Goal: Task Accomplishment & Management: Manage account settings

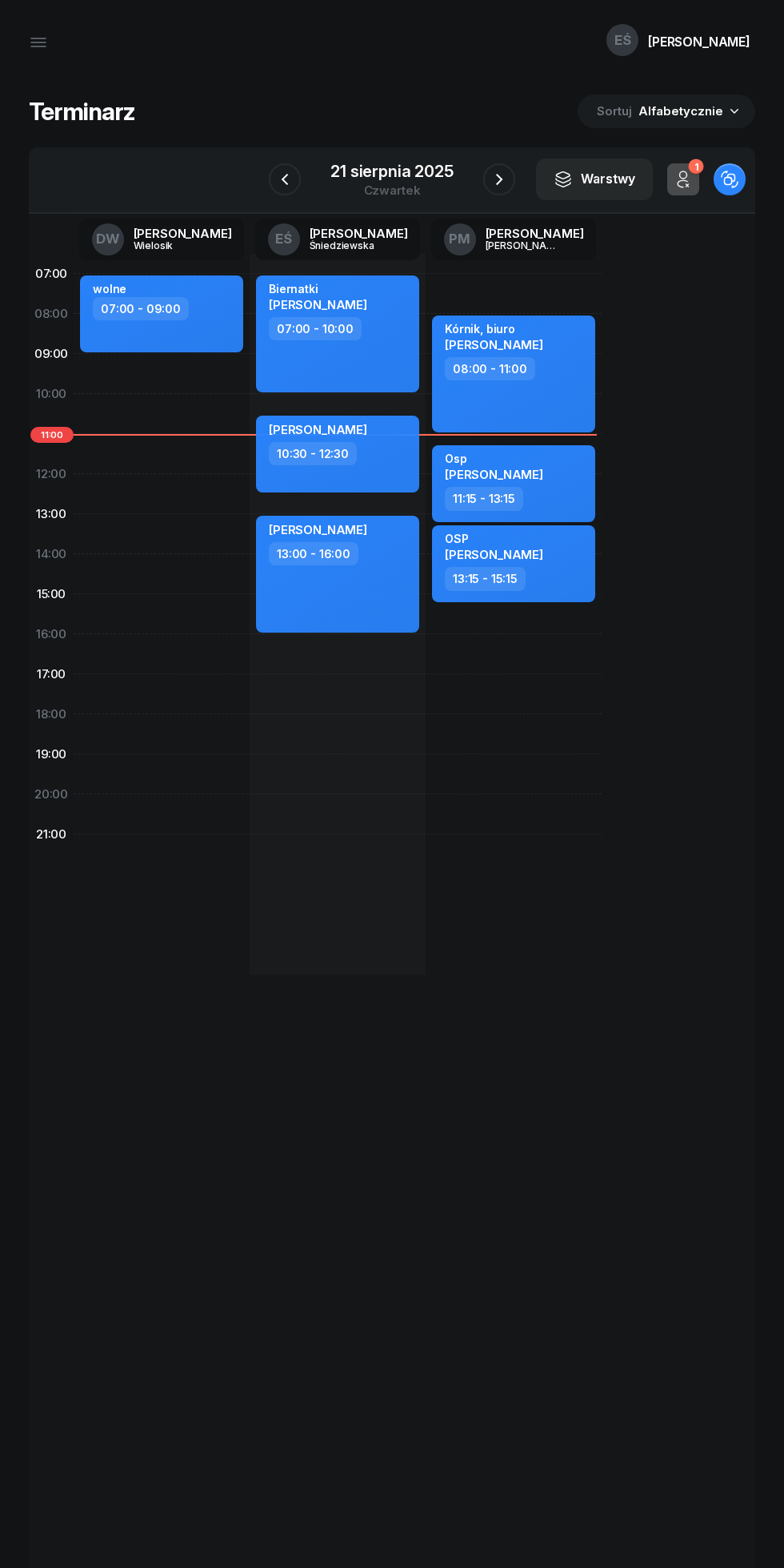
click at [503, 171] on icon "button" at bounding box center [499, 179] width 19 height 19
click at [503, 171] on icon "button" at bounding box center [500, 179] width 19 height 19
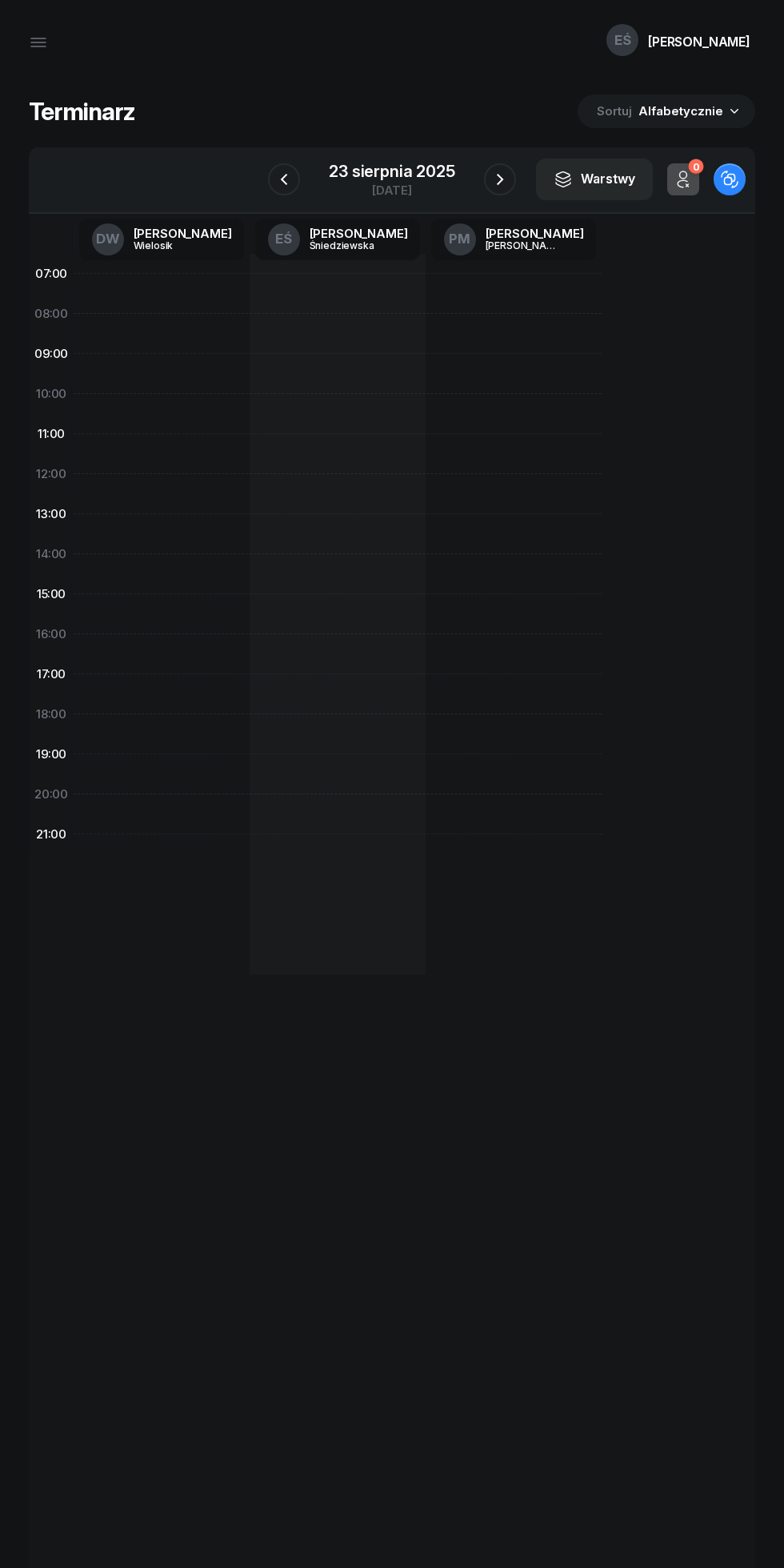
click at [499, 179] on icon "button" at bounding box center [500, 179] width 19 height 19
click at [499, 179] on icon "button" at bounding box center [499, 179] width 19 height 19
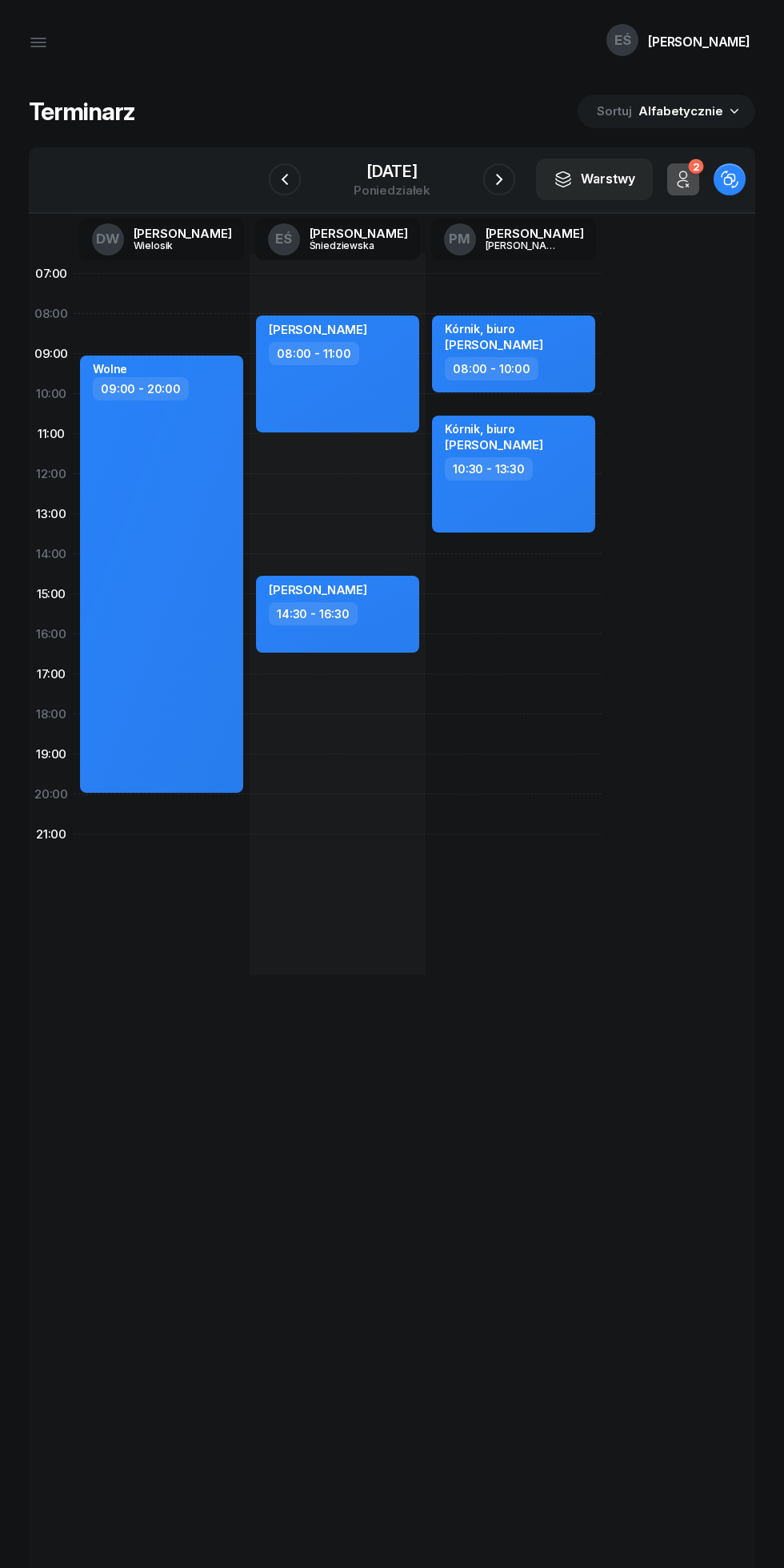
click at [294, 420] on div "[PERSON_NAME] 08:00 - 11:00" at bounding box center [337, 374] width 163 height 117
select select "08"
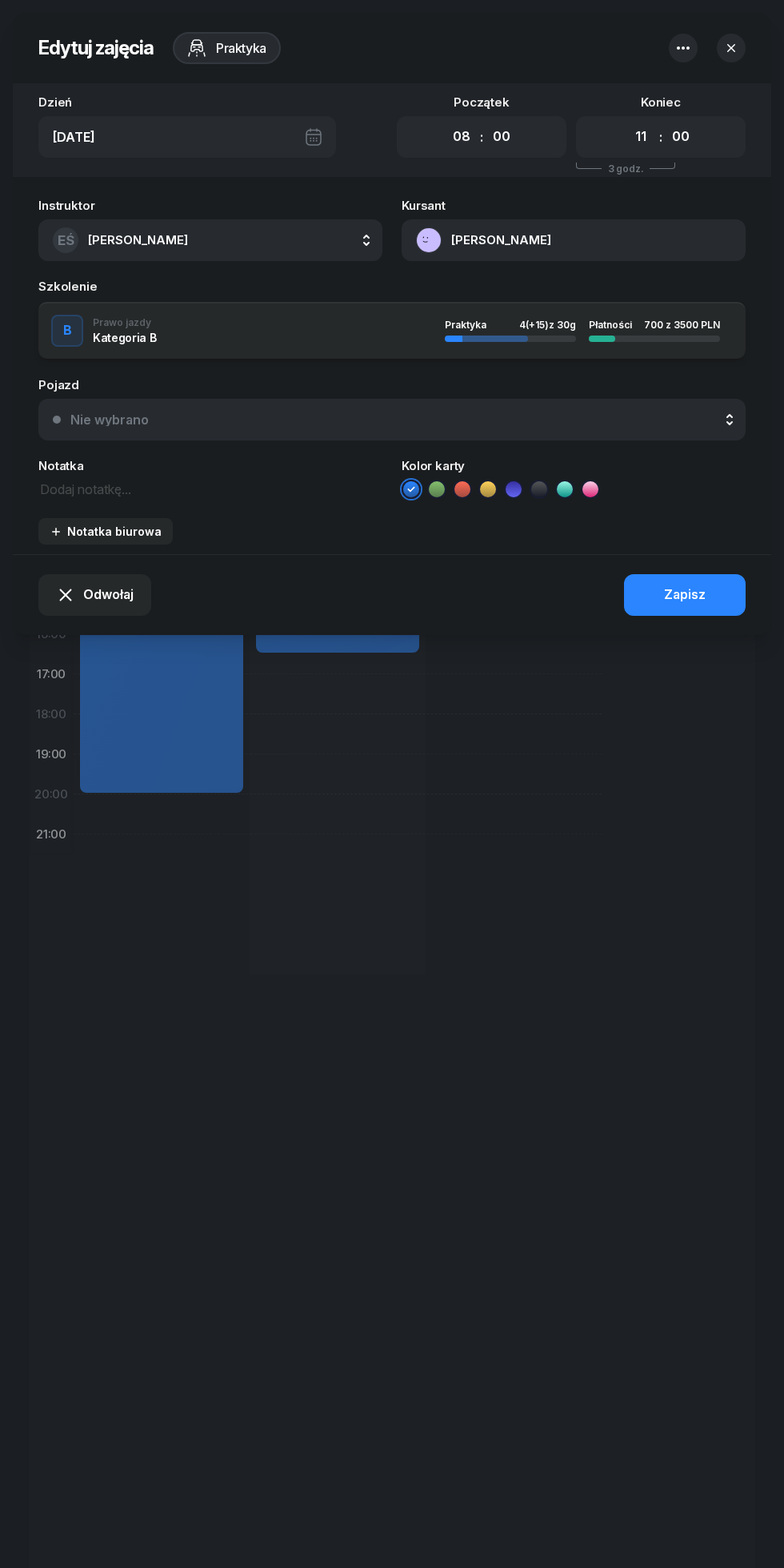
click at [641, 137] on select "00 01 02 03 04 05 06 07 08 09 10 11 12 13 14 15 16 17 18 19 20 21 22 23" at bounding box center [641, 136] width 31 height 33
select select "10"
click at [626, 120] on select "00 01 02 03 04 05 06 07 08 09 10 11 12 13 14 15 16 17 18 19 20 21 22 23" at bounding box center [641, 136] width 31 height 33
click at [732, 47] on icon "button" at bounding box center [731, 47] width 8 height 8
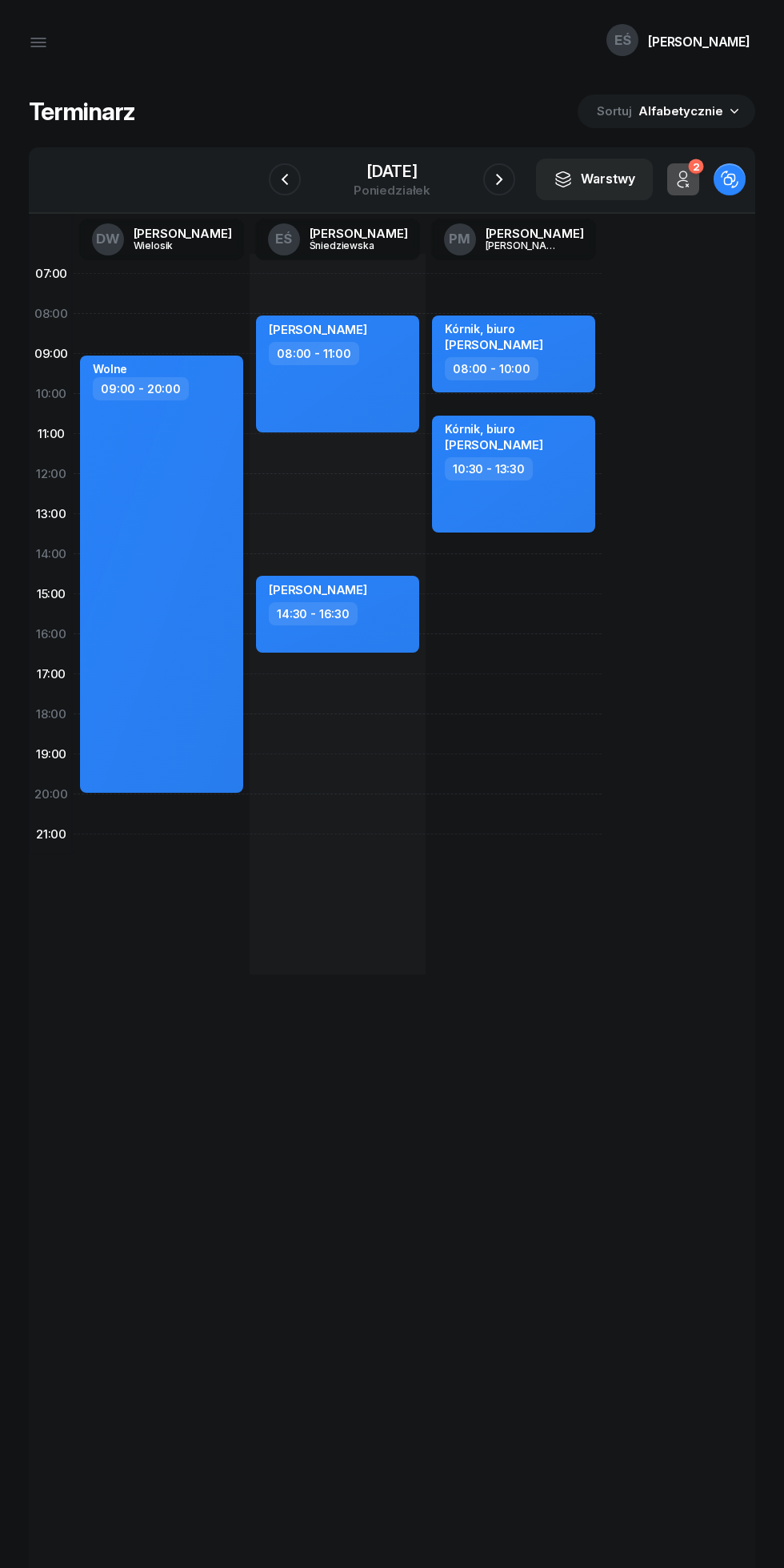
click at [426, 474] on div "[PERSON_NAME] 08:00 - 11:00 kursant odwołał [PERSON_NAME] 11:00 - 14:00 [PERSON…" at bounding box center [513, 614] width 176 height 721
select select "11"
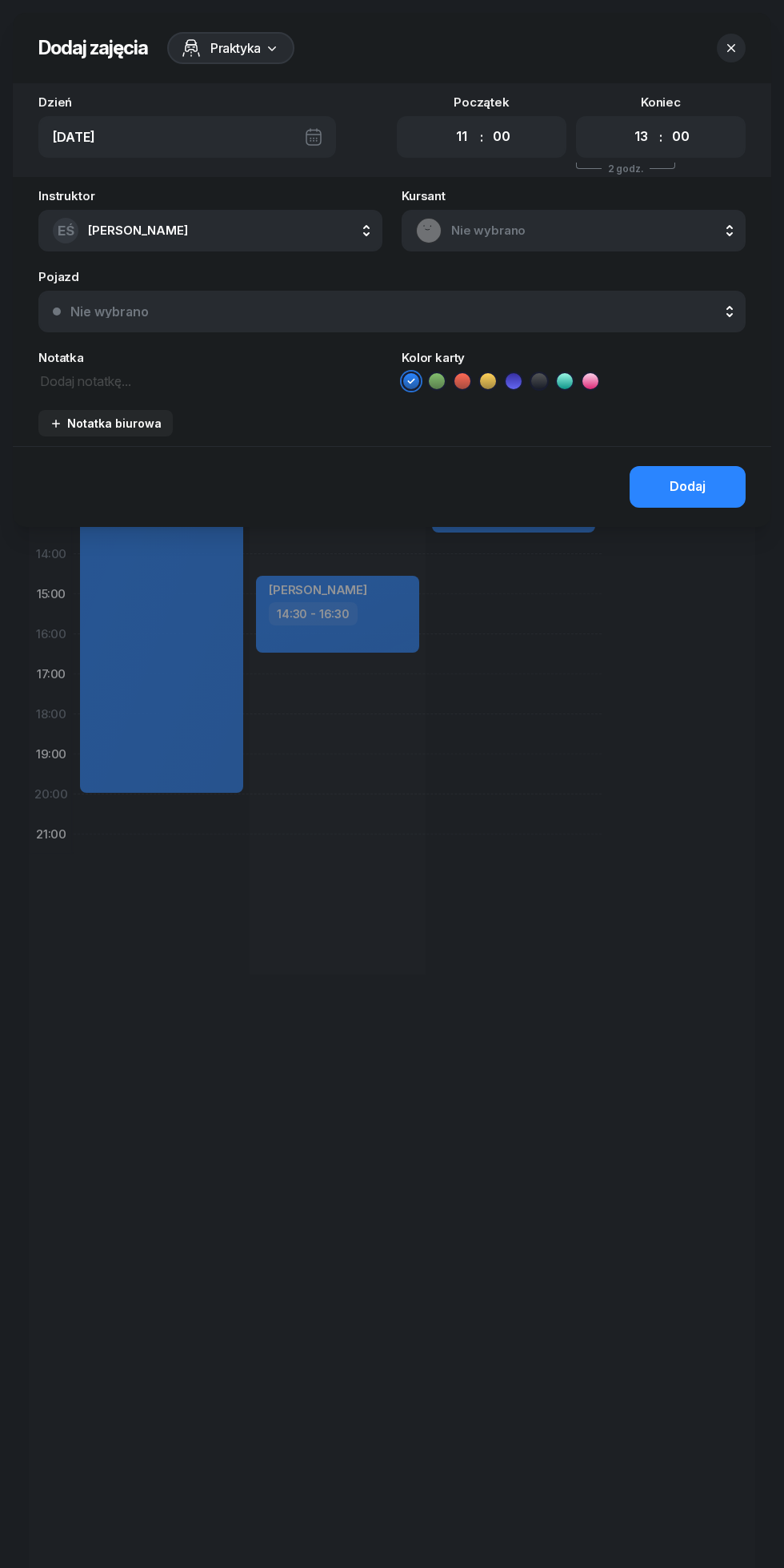
click at [642, 137] on select "00 01 02 03 04 05 06 07 08 09 10 11 12 13 14 15 16 17 18 19 20 21 22 23" at bounding box center [641, 136] width 31 height 33
select select "14"
click at [626, 120] on select "00 01 02 03 04 05 06 07 08 09 10 11 12 13 14 15 16 17 18 19 20 21 22 23" at bounding box center [641, 136] width 31 height 33
click at [480, 240] on span "Nie wybrano" at bounding box center [591, 231] width 281 height 21
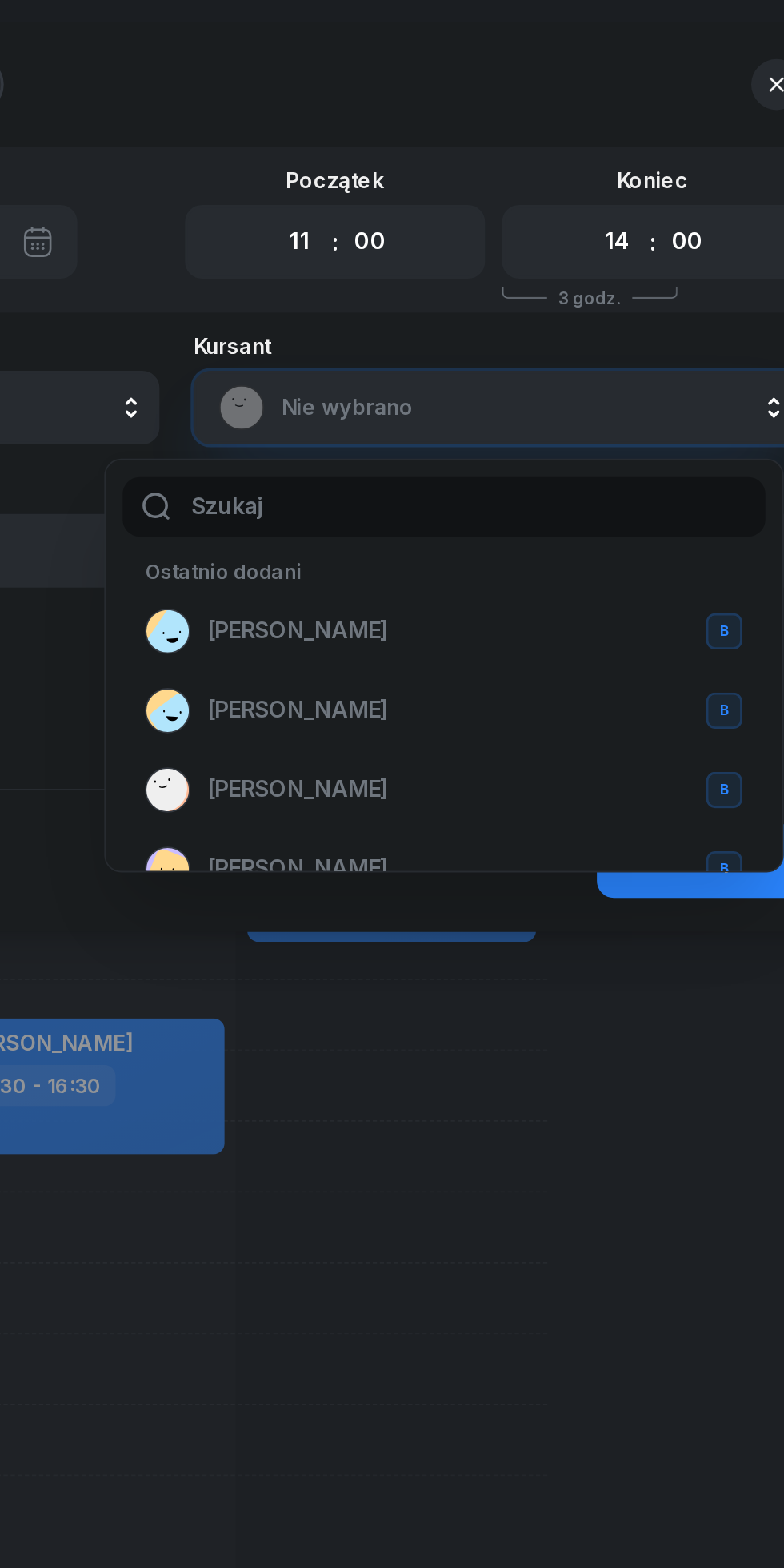
click at [731, 48] on icon "button" at bounding box center [731, 47] width 8 height 8
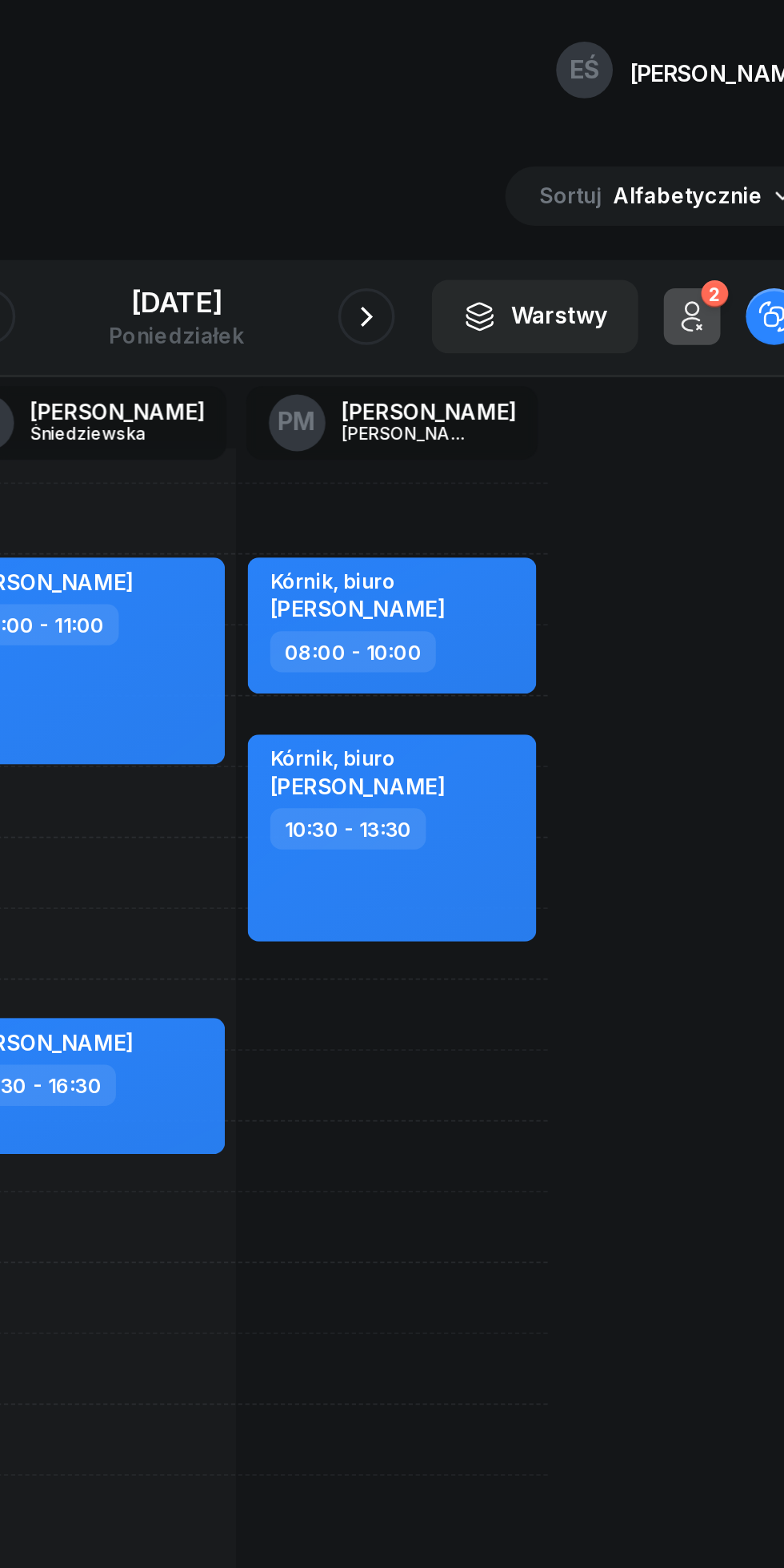
click at [497, 181] on icon "button" at bounding box center [499, 179] width 19 height 19
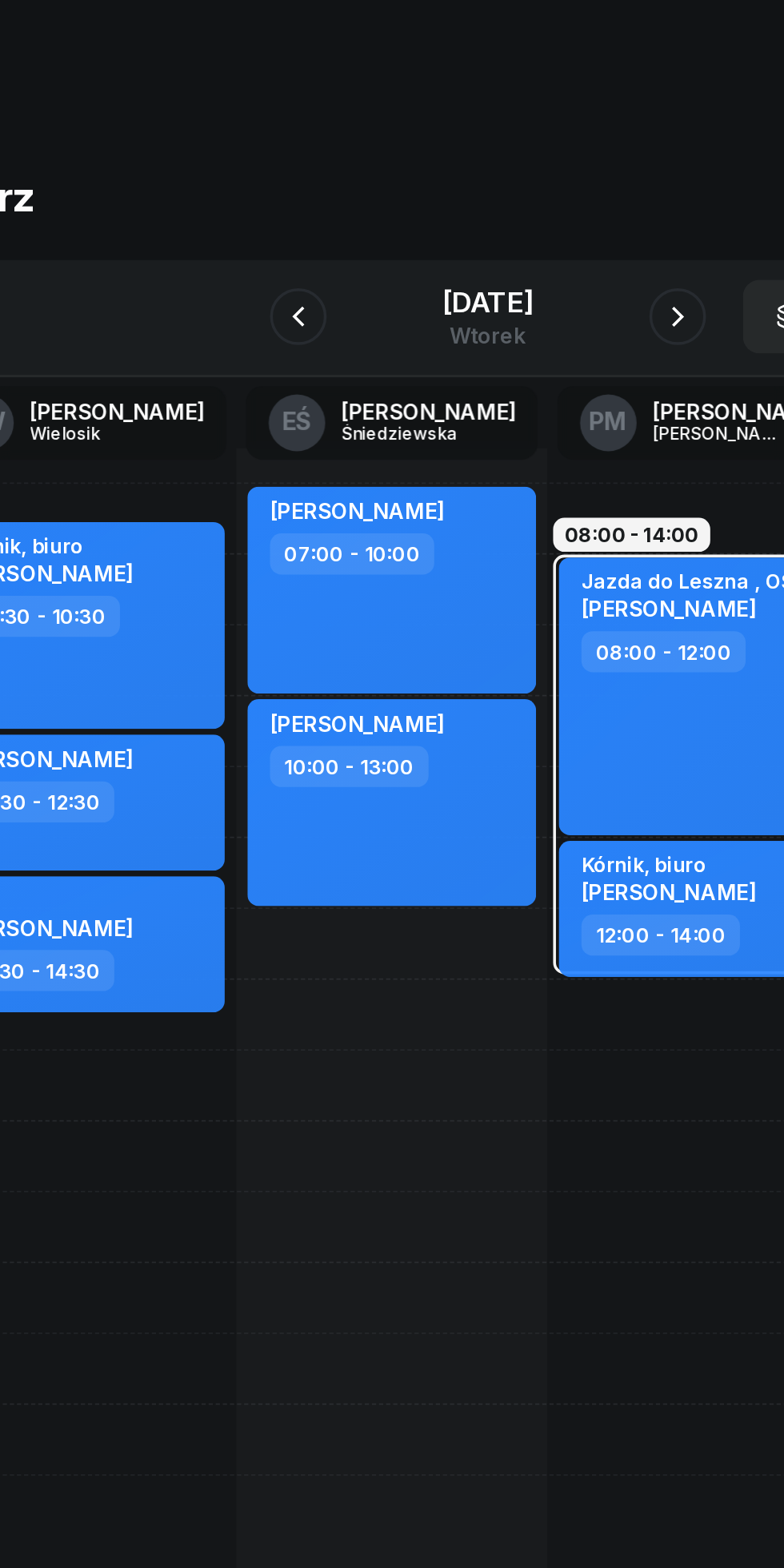
click at [499, 179] on icon "button" at bounding box center [499, 179] width 19 height 19
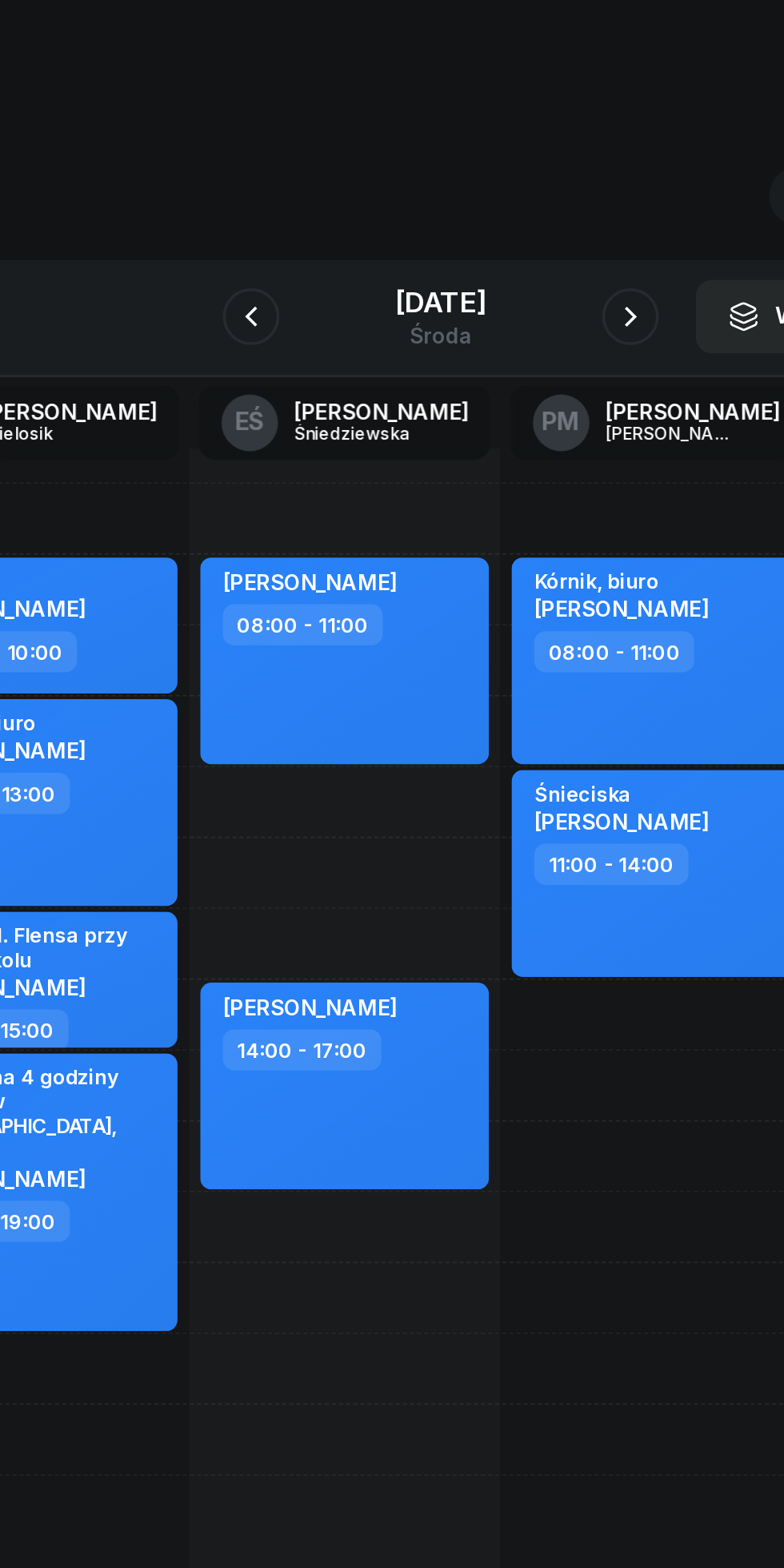
click at [499, 179] on icon "button" at bounding box center [499, 179] width 19 height 19
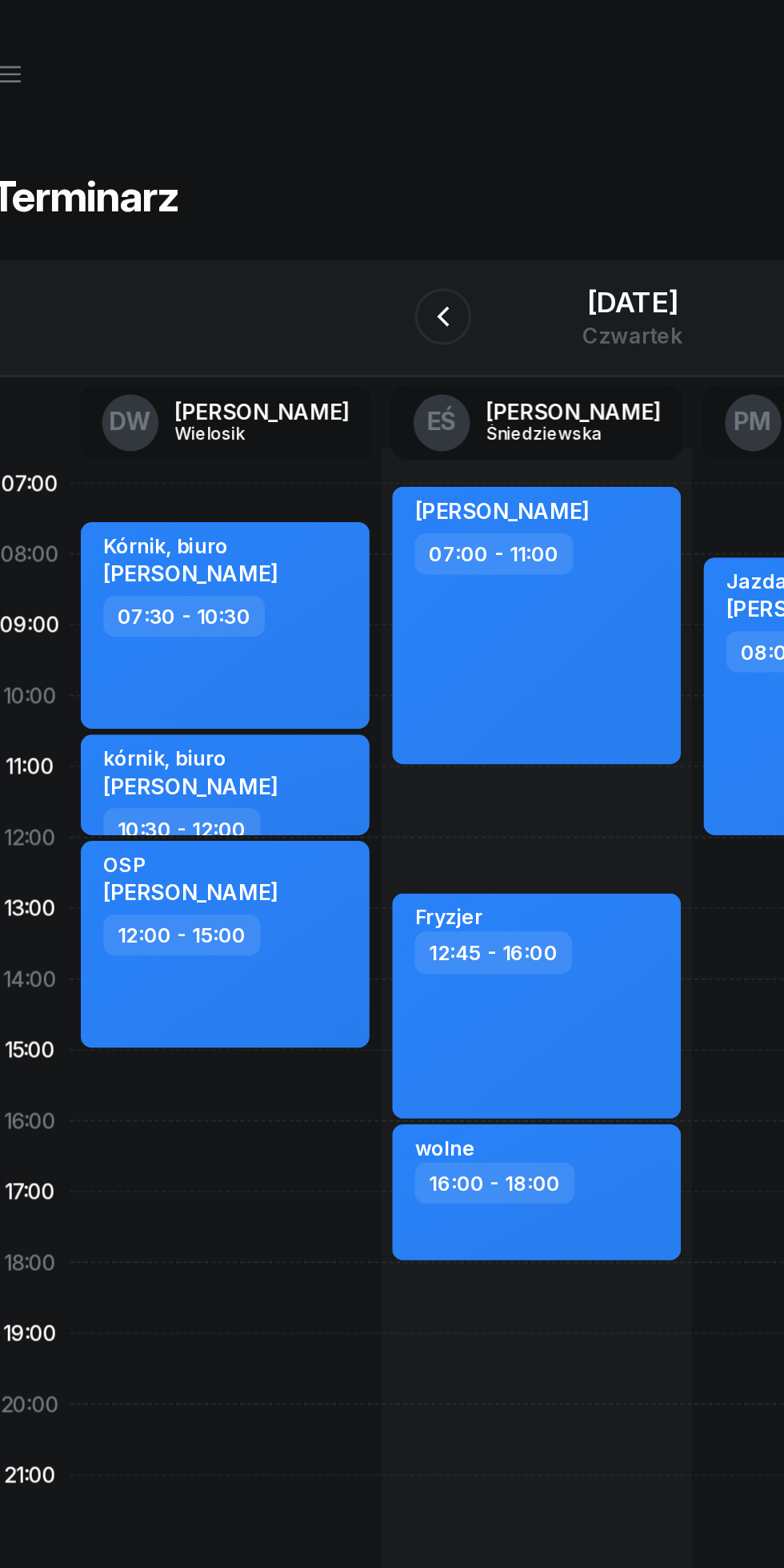
click at [271, 182] on button "button" at bounding box center [285, 179] width 32 height 32
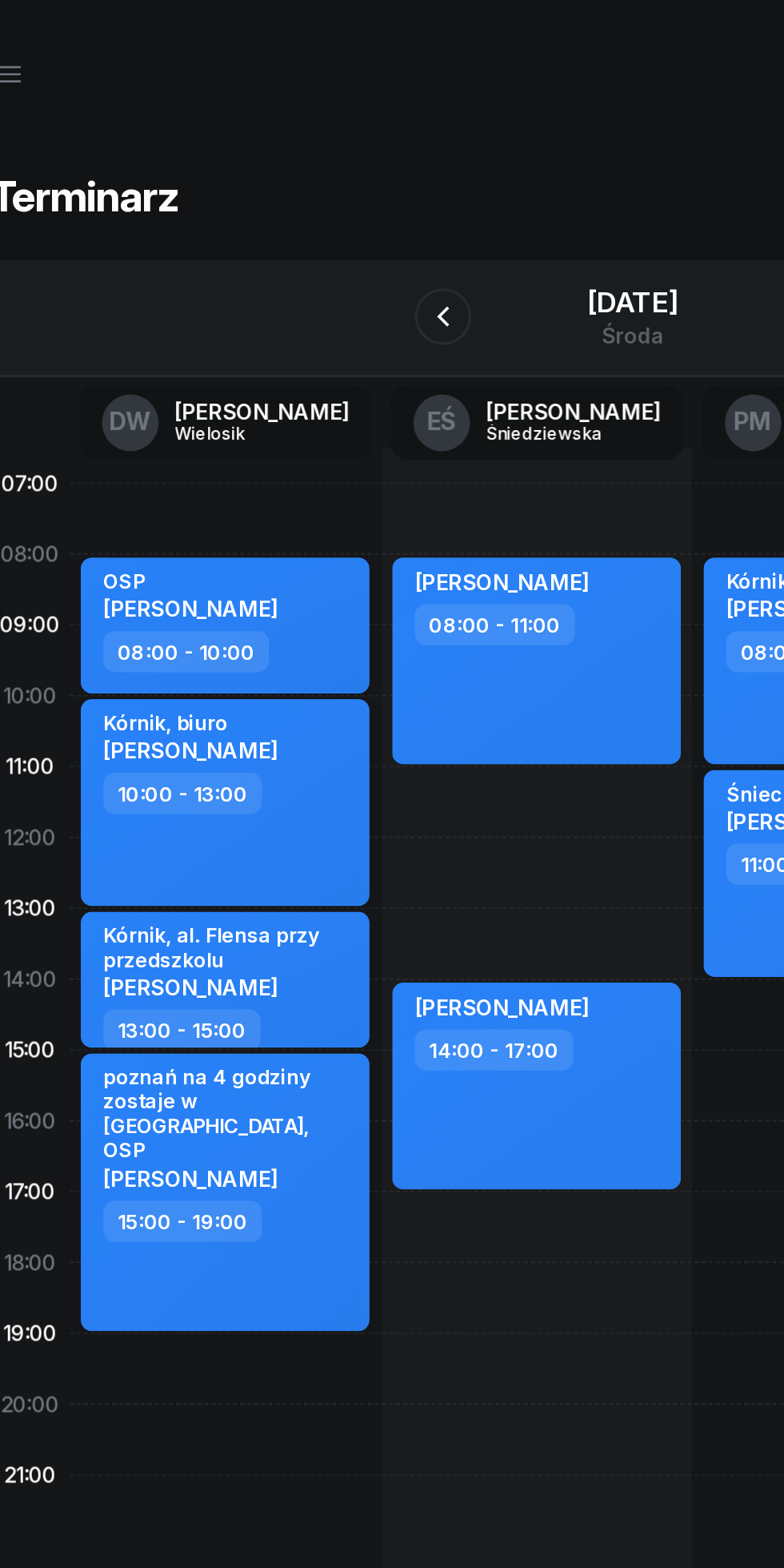
click at [298, 187] on button "button" at bounding box center [285, 179] width 32 height 32
